Goal: Navigation & Orientation: Find specific page/section

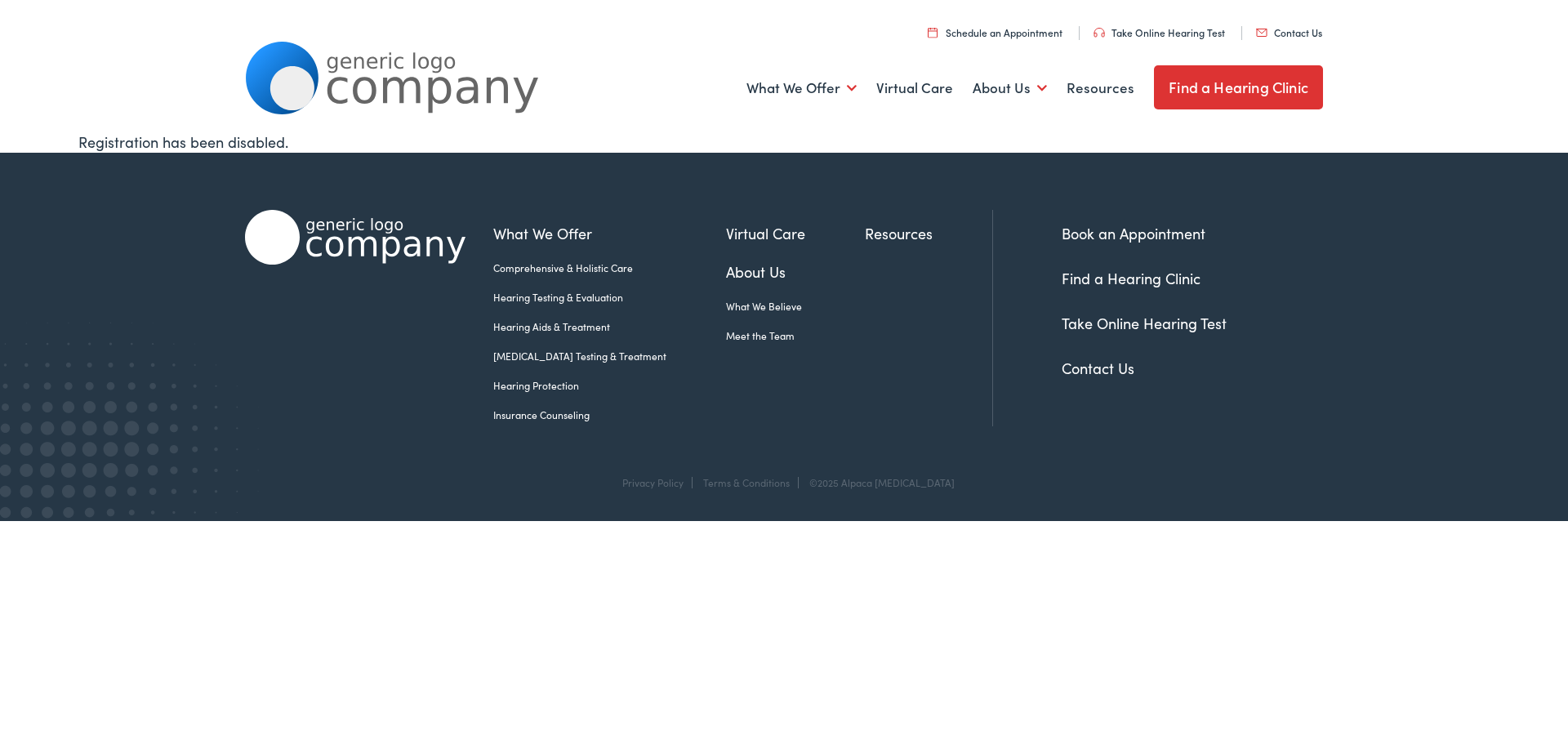
click at [1118, 281] on link "Find a Hearing Clinic" at bounding box center [1131, 278] width 139 height 21
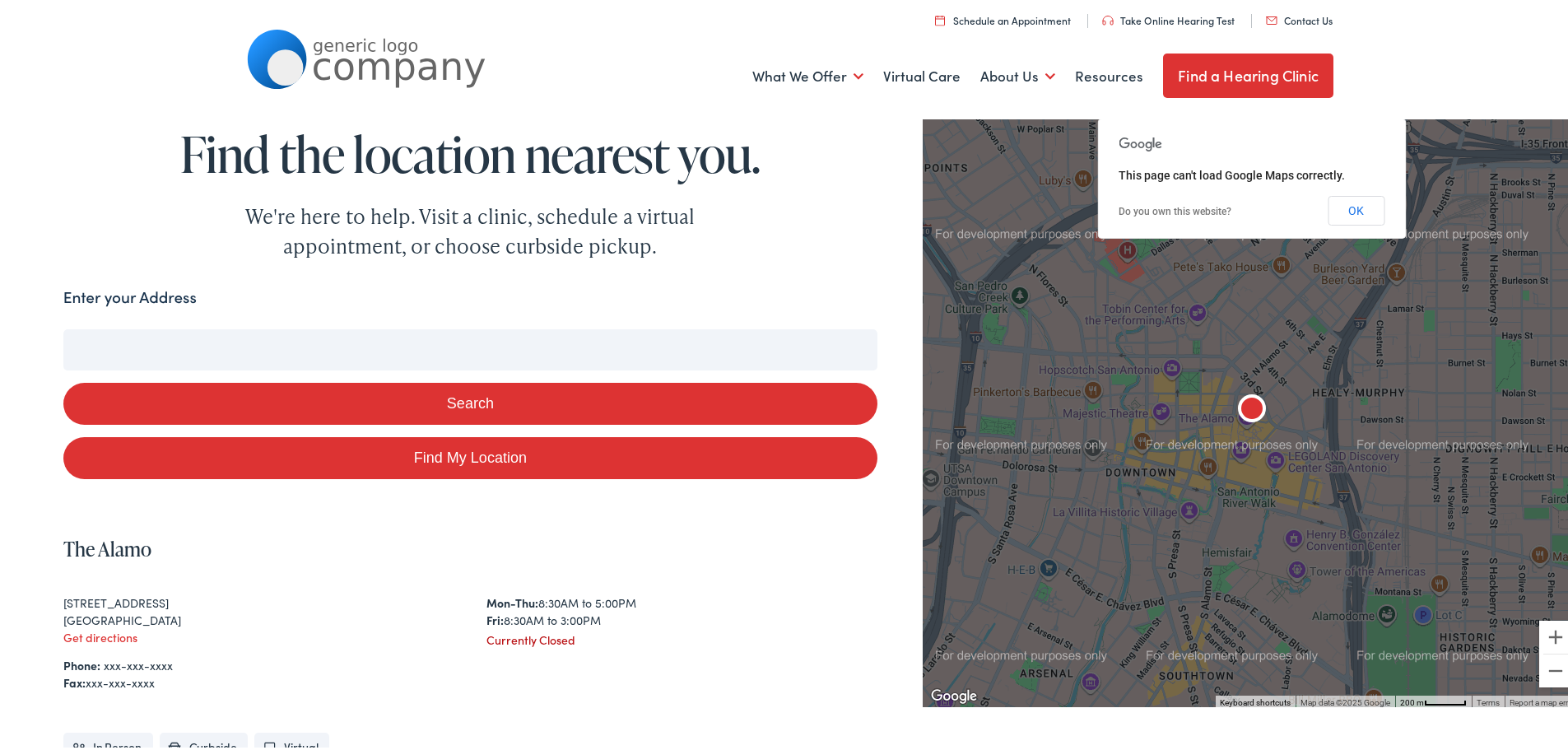
click at [175, 356] on input "Enter your Address" at bounding box center [469, 347] width 814 height 41
type input "01"
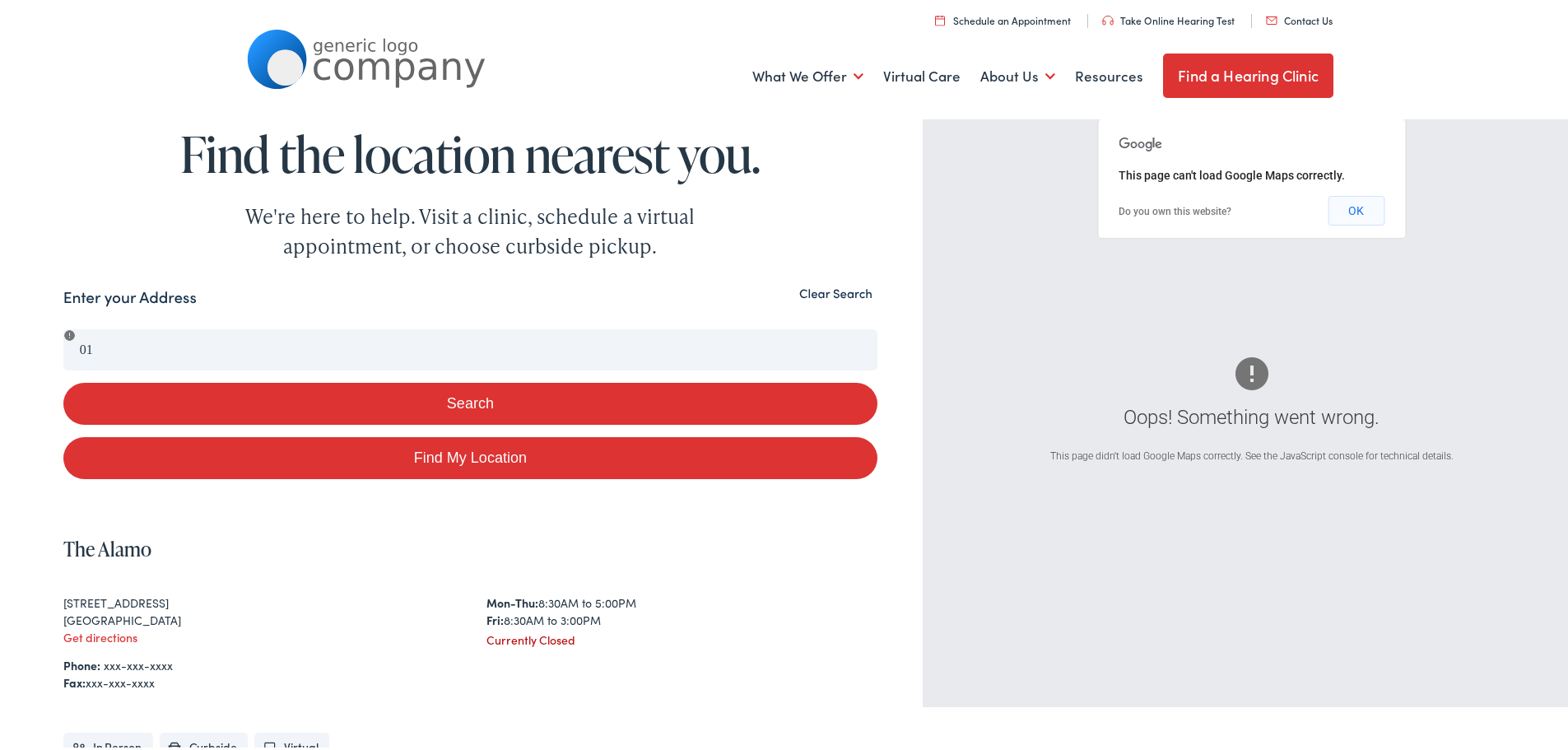
click at [1335, 213] on button "OK" at bounding box center [1356, 207] width 57 height 29
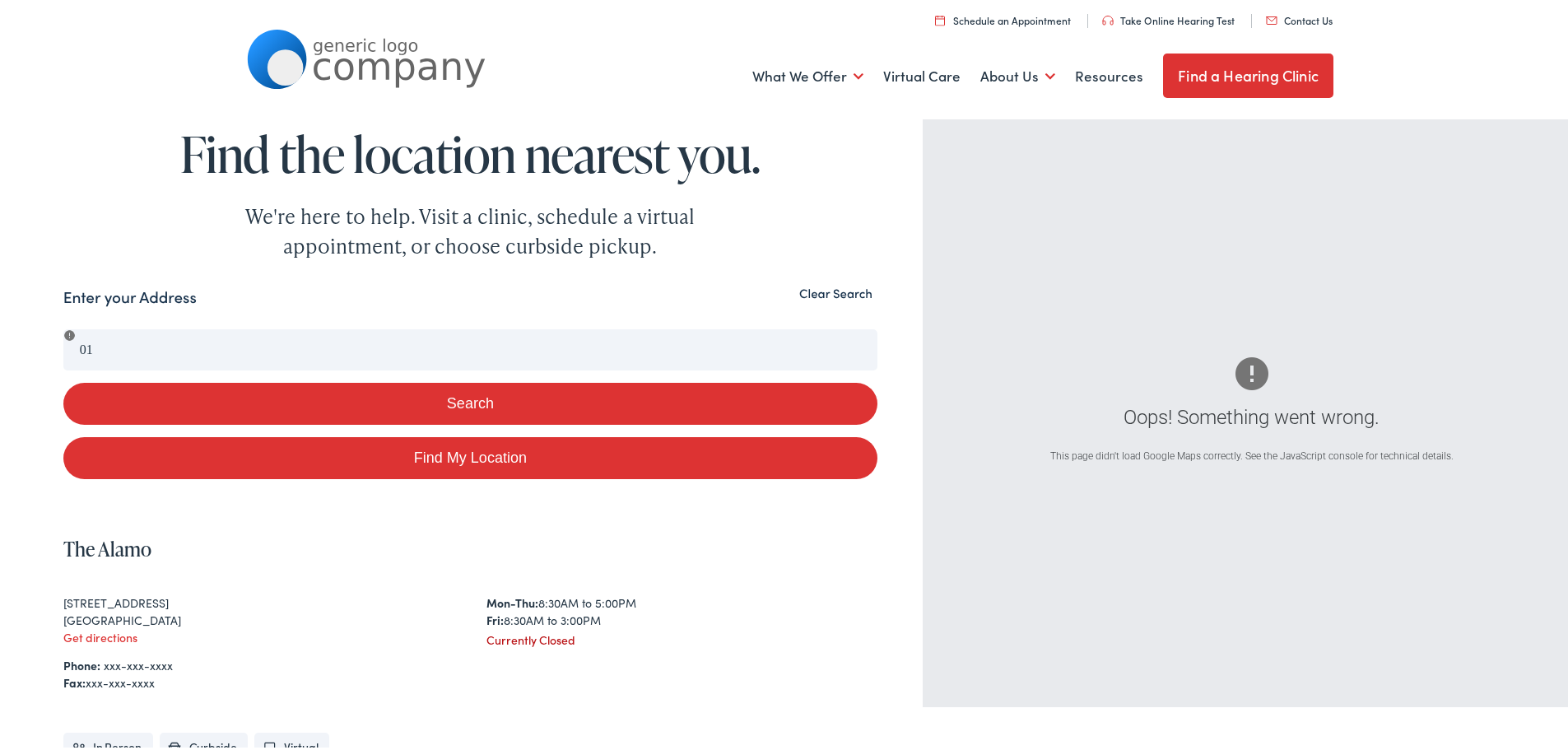
click at [837, 292] on button "Clear Search" at bounding box center [835, 290] width 83 height 16
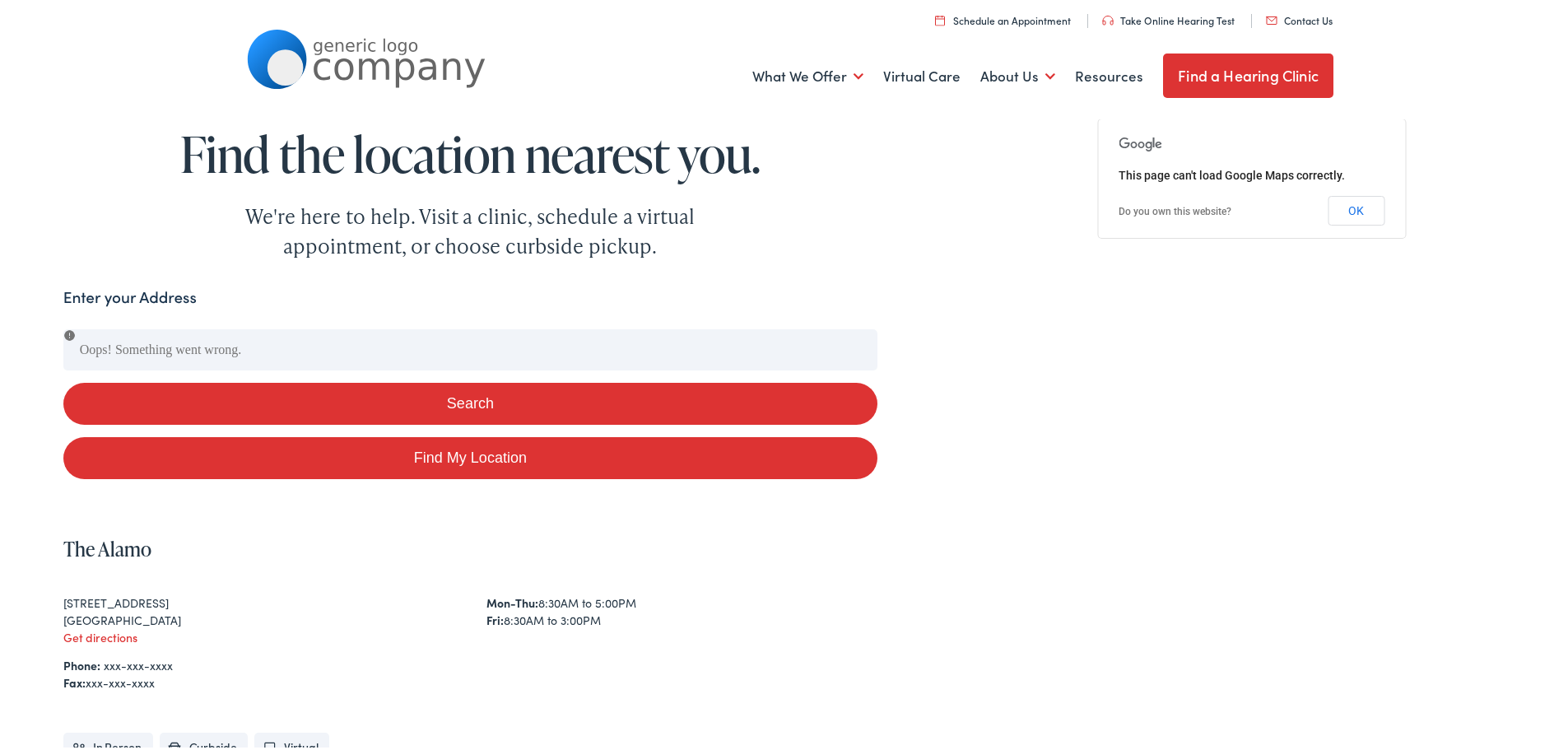
drag, startPoint x: 1347, startPoint y: 211, endPoint x: 1338, endPoint y: 215, distance: 9.8
click at [1346, 212] on button "OK" at bounding box center [1356, 207] width 57 height 29
click at [400, 452] on link "Find My Location" at bounding box center [469, 455] width 814 height 42
type input "[GEOGRAPHIC_DATA], [US_STATE]"
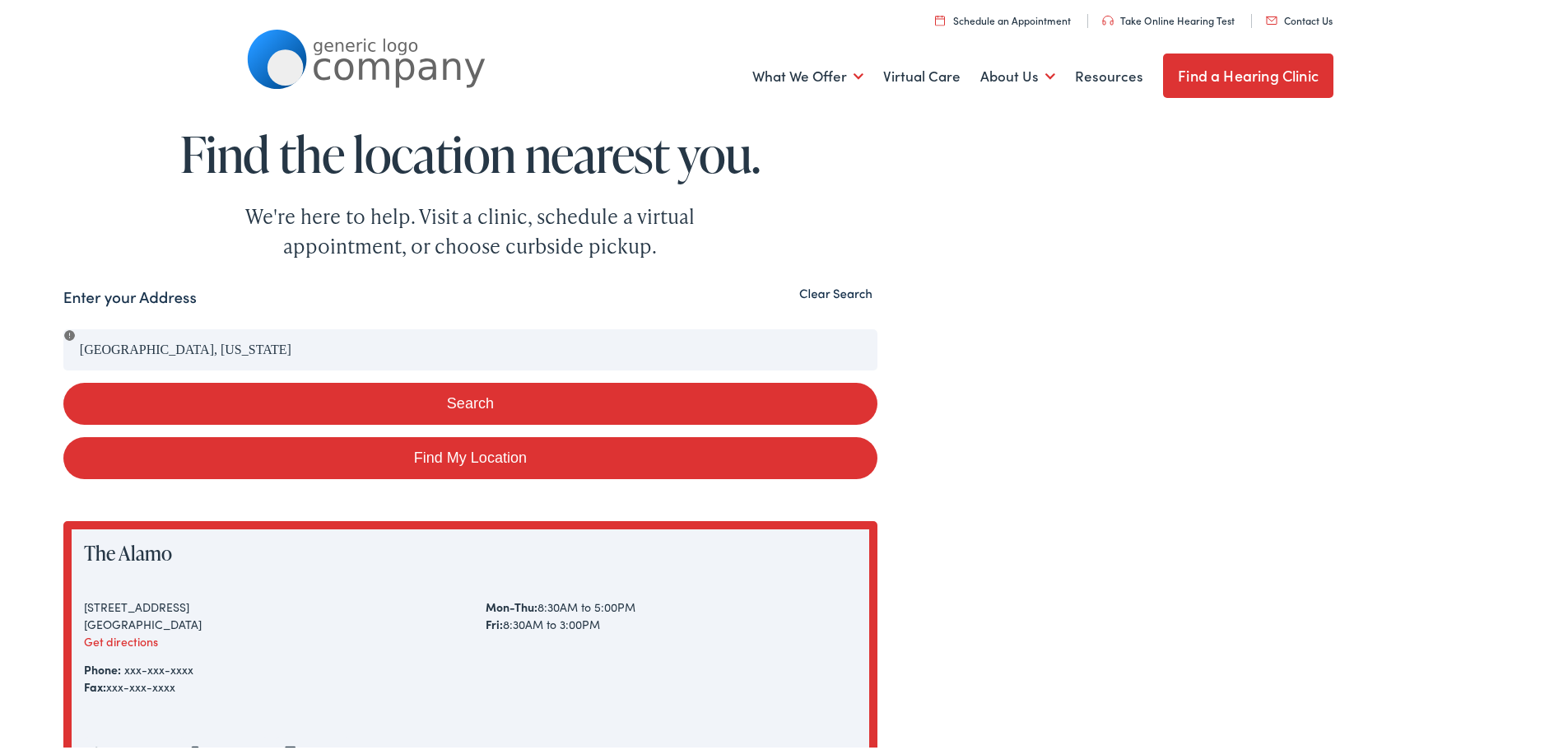
click at [437, 391] on button "Search" at bounding box center [469, 400] width 814 height 42
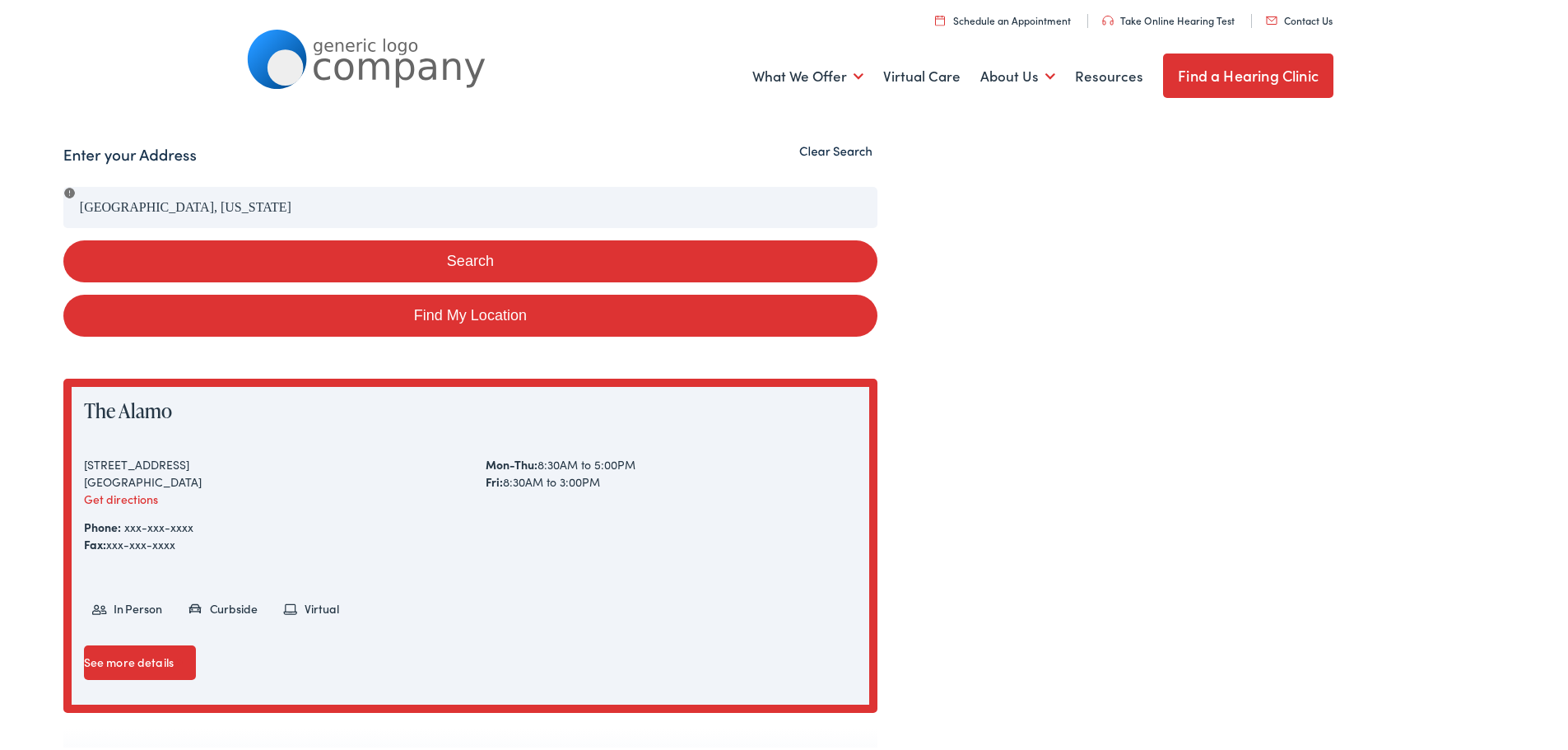
scroll to position [165, 0]
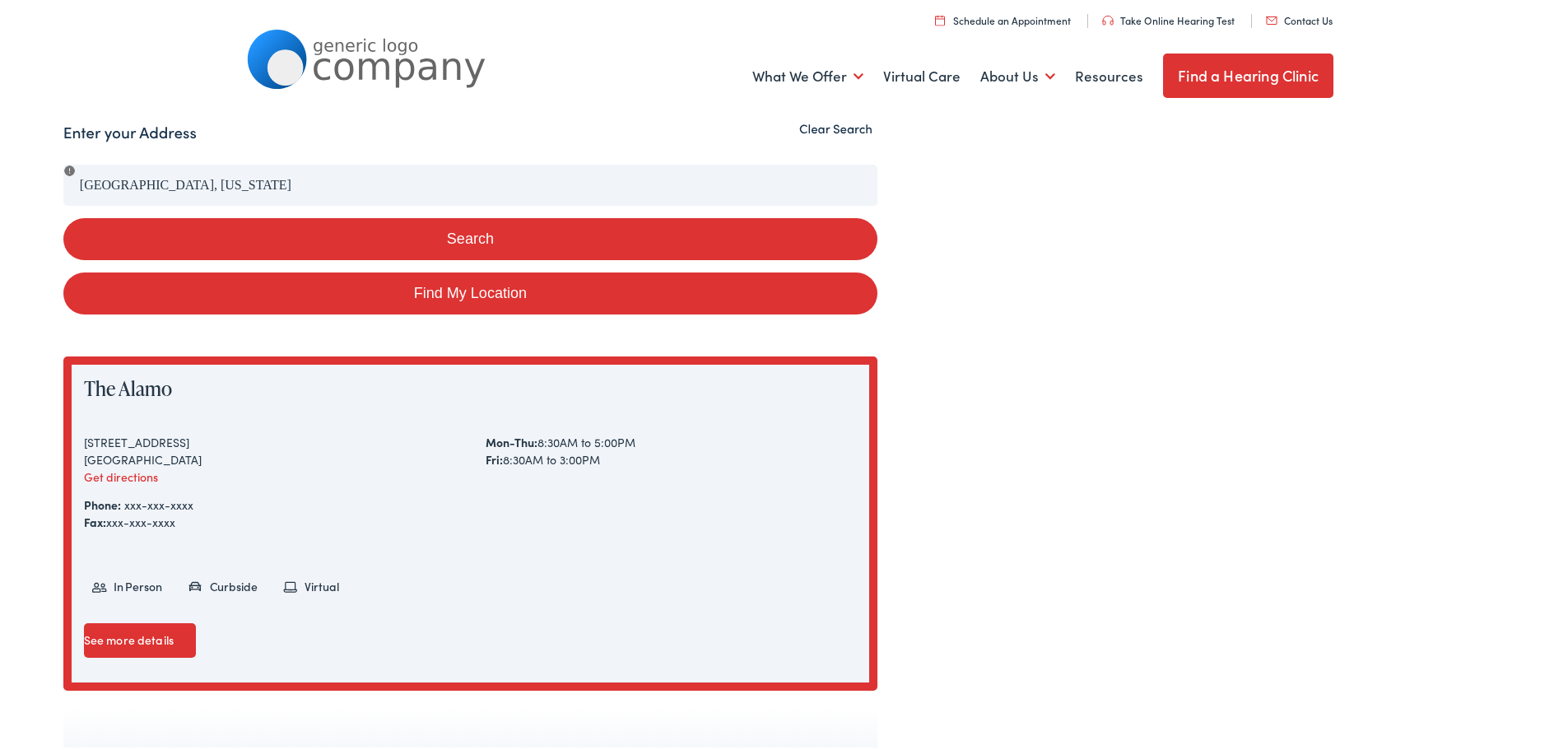
click at [470, 236] on button "Search" at bounding box center [469, 236] width 814 height 42
